Goal: Transaction & Acquisition: Purchase product/service

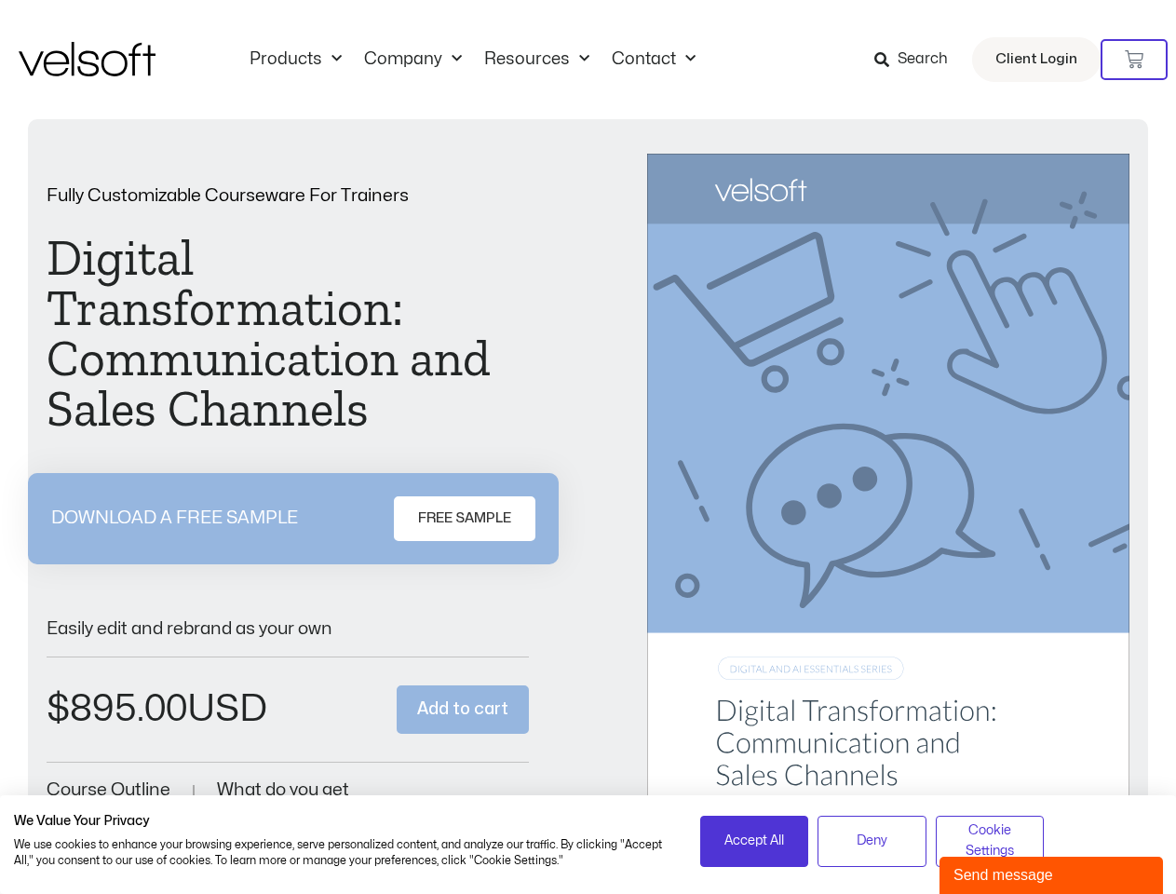
click at [588, 447] on div "Fully Customizable Courseware For Trainers Digital Transformation: Communicatio…" at bounding box center [588, 496] width 1083 height 685
click at [1134, 60] on icon at bounding box center [1134, 59] width 19 height 19
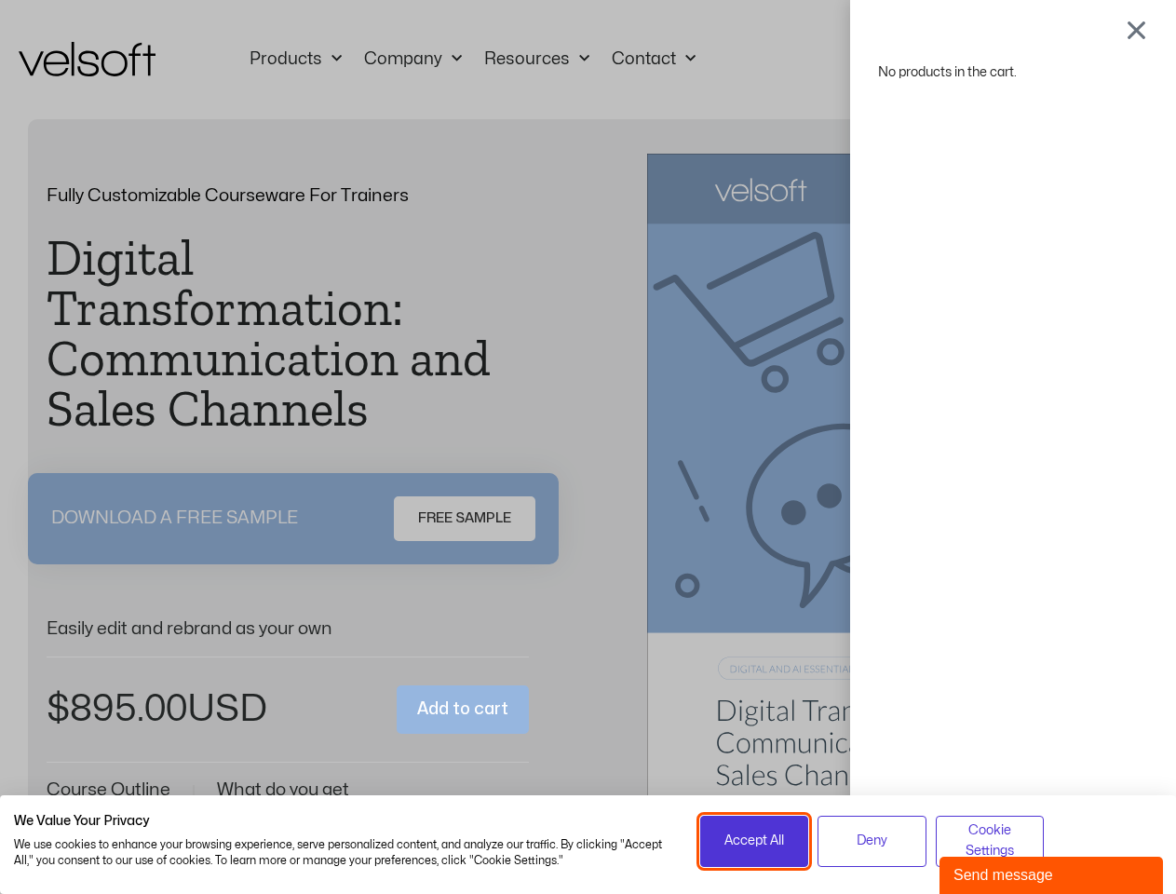
click at [754, 841] on span "Accept All" at bounding box center [755, 841] width 60 height 20
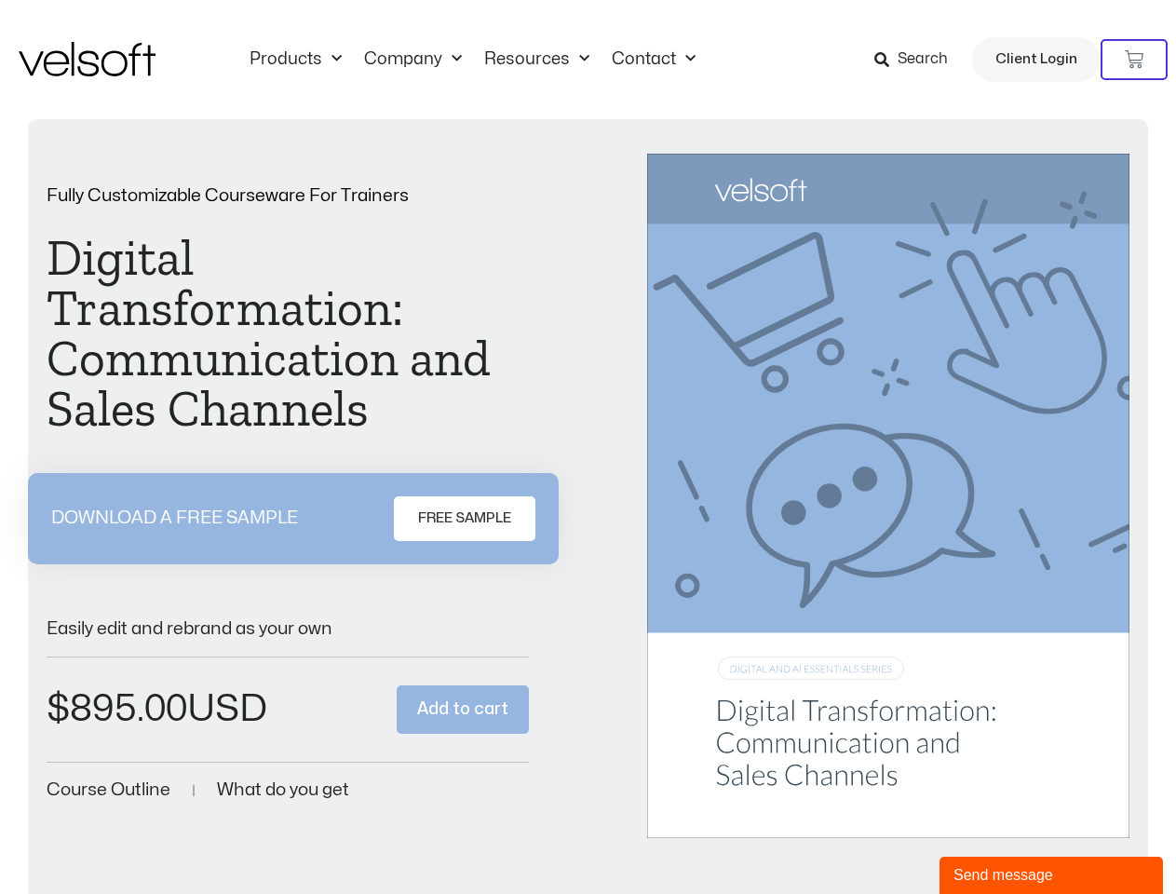
click at [589, 447] on div "No products in the cart." at bounding box center [589, 447] width 0 height 0
click at [1052, 875] on div "Send message" at bounding box center [1052, 875] width 196 height 22
